Goal: Information Seeking & Learning: Learn about a topic

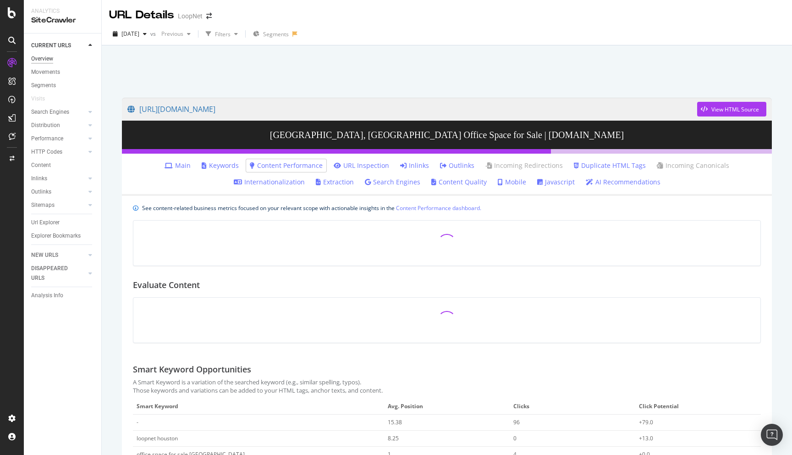
click at [48, 58] on div "Overview" at bounding box center [42, 59] width 22 height 10
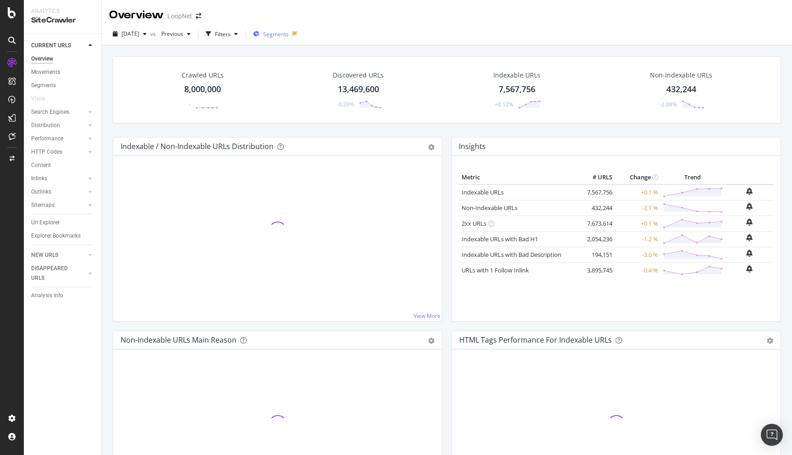
click at [289, 34] on span "Segments" at bounding box center [276, 34] width 26 height 8
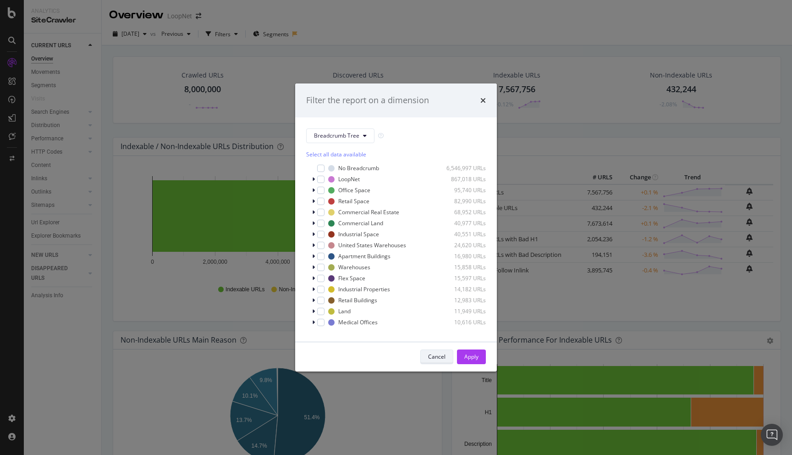
click at [433, 352] on div "Cancel" at bounding box center [436, 356] width 17 height 8
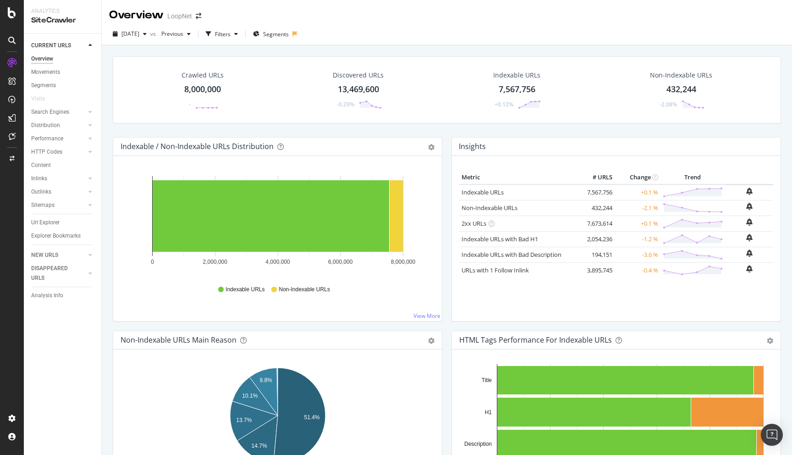
click at [44, 21] on div "SiteCrawler" at bounding box center [62, 20] width 63 height 11
click at [54, 121] on div "LogAnalyzer" at bounding box center [52, 119] width 36 height 9
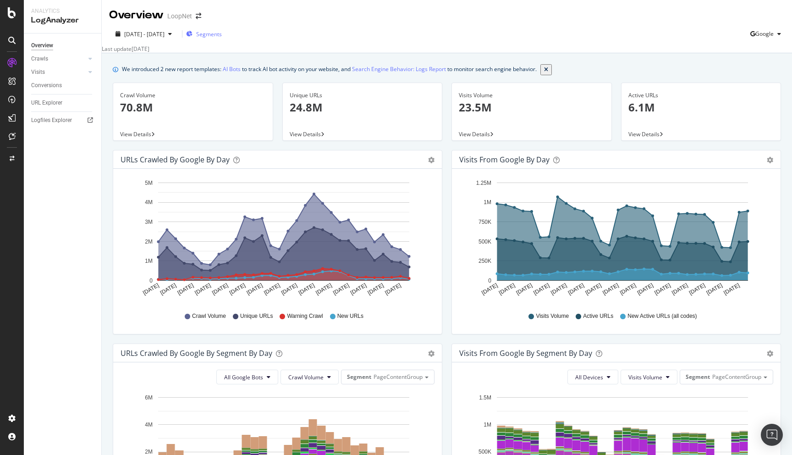
click at [222, 32] on span "Segments" at bounding box center [209, 34] width 26 height 8
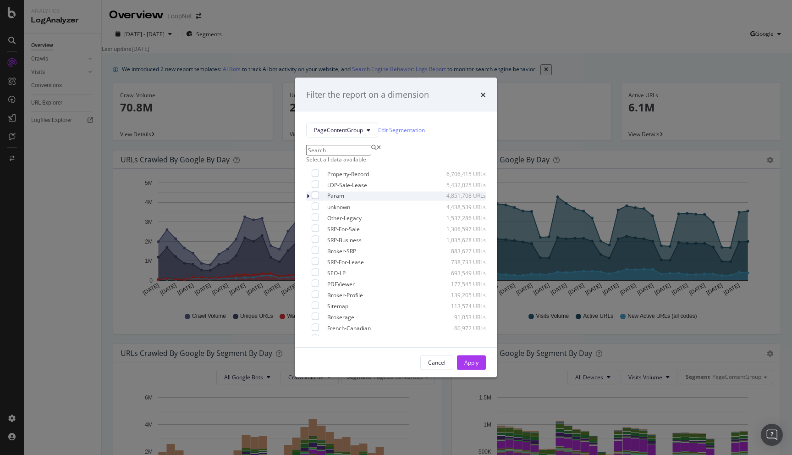
click at [308, 198] on icon "modal" at bounding box center [308, 195] width 3 height 5
click at [323, 221] on div "modal" at bounding box center [320, 217] width 7 height 7
click at [468, 366] on div "Apply" at bounding box center [471, 362] width 14 height 8
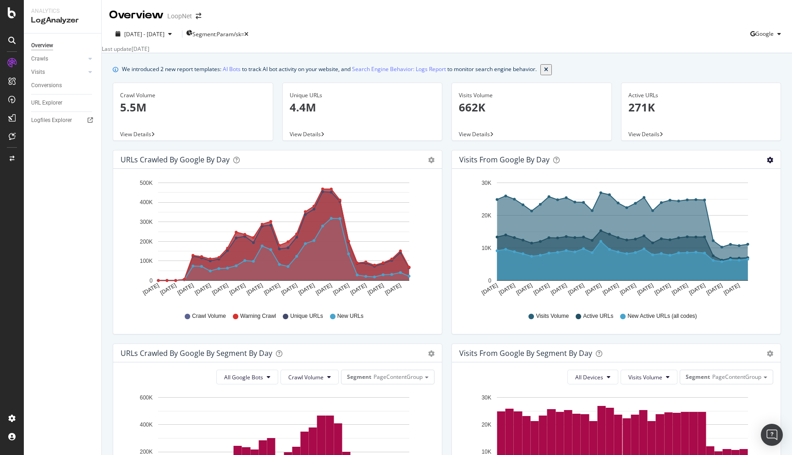
click at [434, 163] on icon "gear" at bounding box center [431, 160] width 6 height 6
click at [733, 196] on span "Table" at bounding box center [743, 194] width 73 height 12
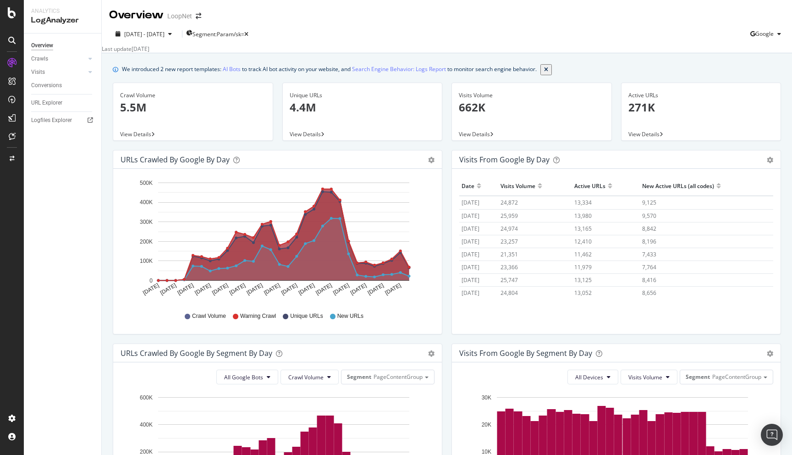
click at [774, 165] on div "Visits from Google by day Area Table" at bounding box center [616, 159] width 329 height 18
click at [434, 161] on icon "gear" at bounding box center [431, 160] width 6 height 6
click at [737, 177] on span "Area" at bounding box center [743, 177] width 73 height 12
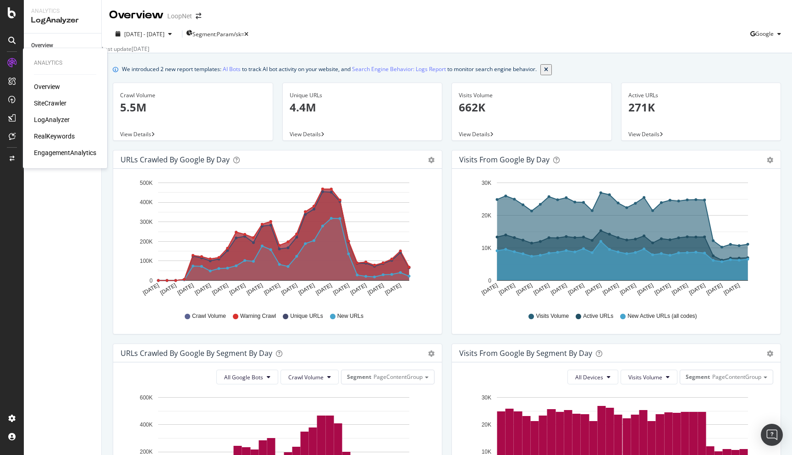
click at [58, 101] on div "SiteCrawler" at bounding box center [50, 103] width 33 height 9
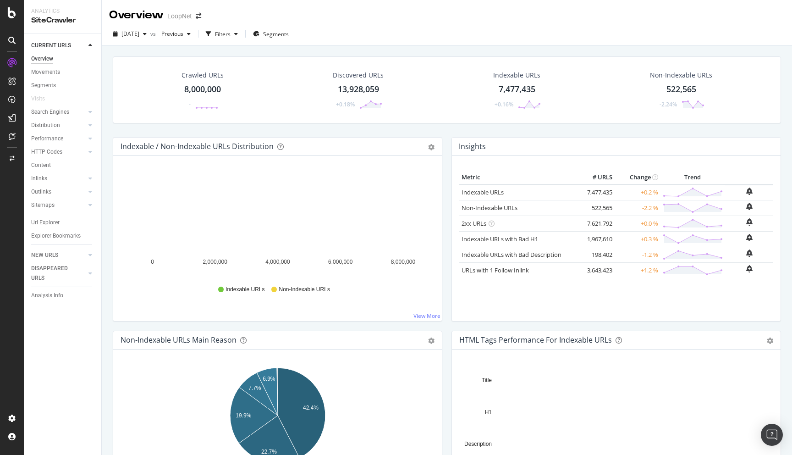
scroll to position [0, 0]
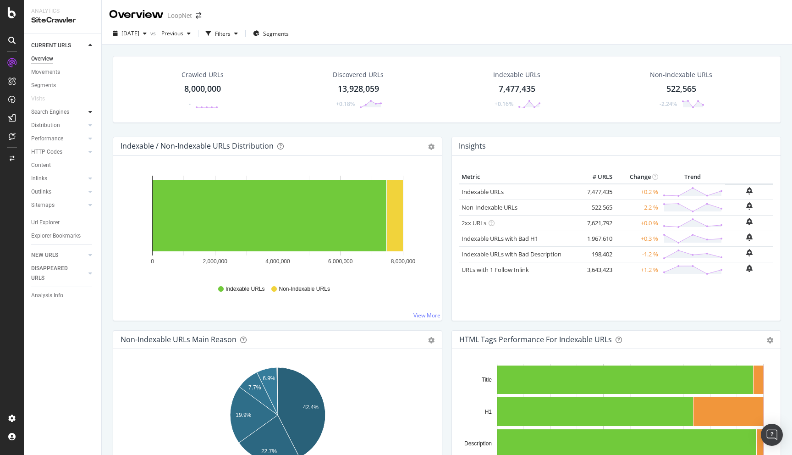
click at [89, 114] on icon at bounding box center [90, 111] width 4 height 5
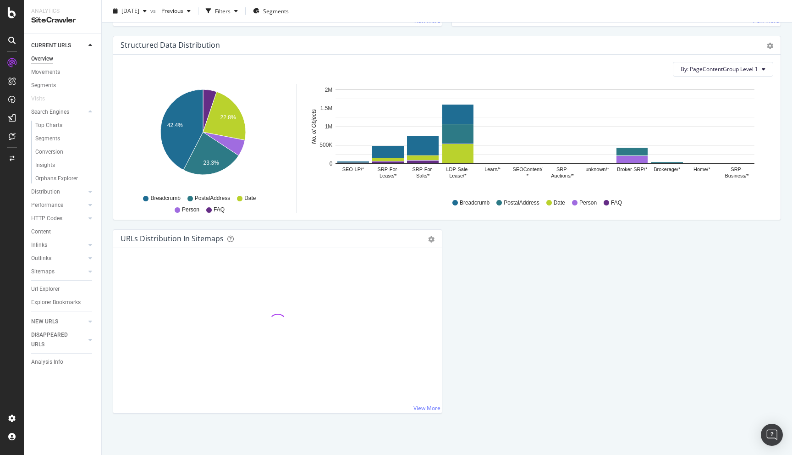
scroll to position [710, 0]
